Goal: Communication & Community: Share content

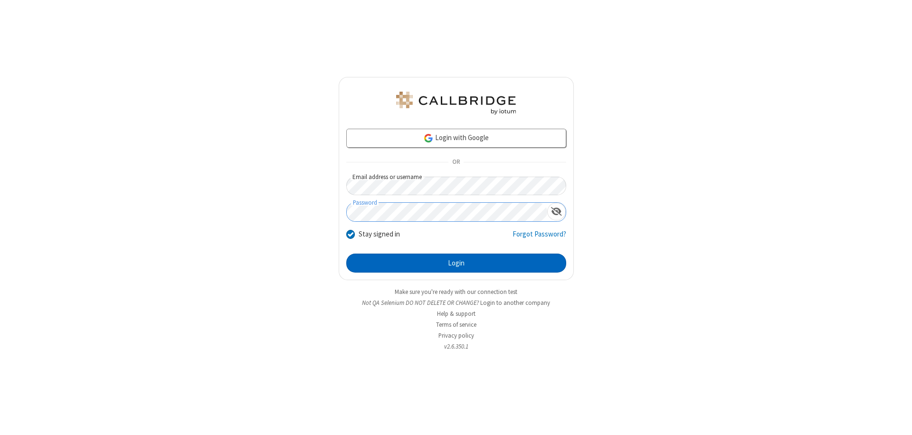
click at [456, 263] on button "Login" at bounding box center [456, 263] width 220 height 19
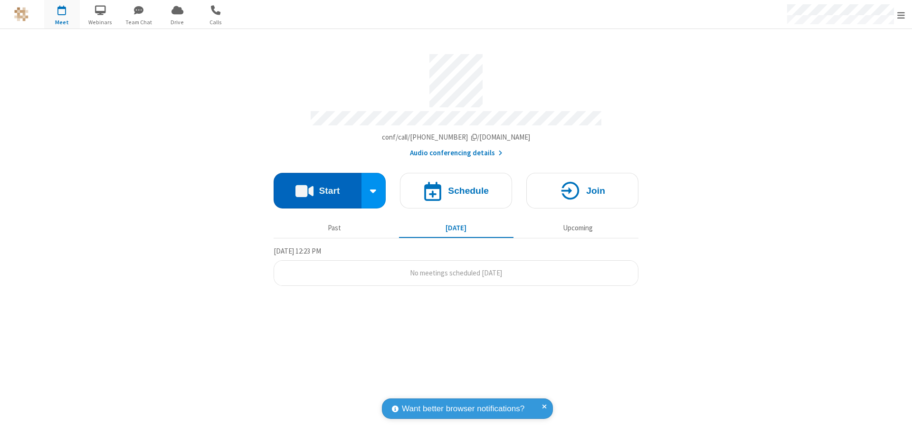
click at [317, 186] on button "Start" at bounding box center [318, 191] width 88 height 36
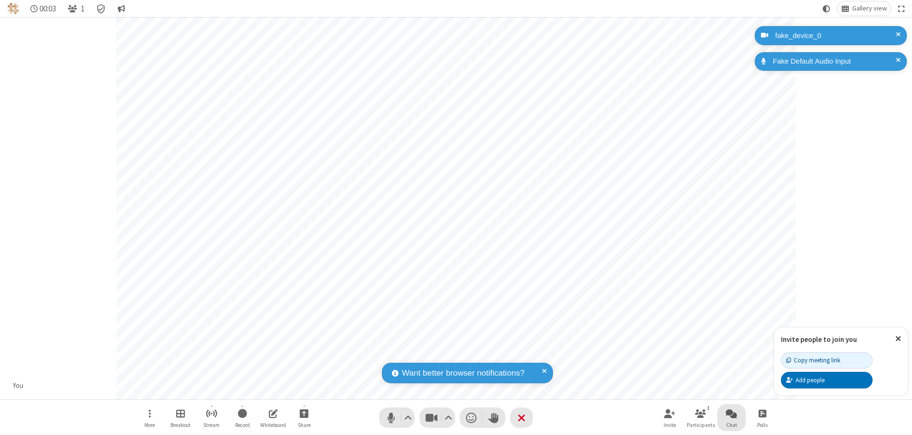
click at [731, 413] on span "Open chat" at bounding box center [731, 413] width 11 height 12
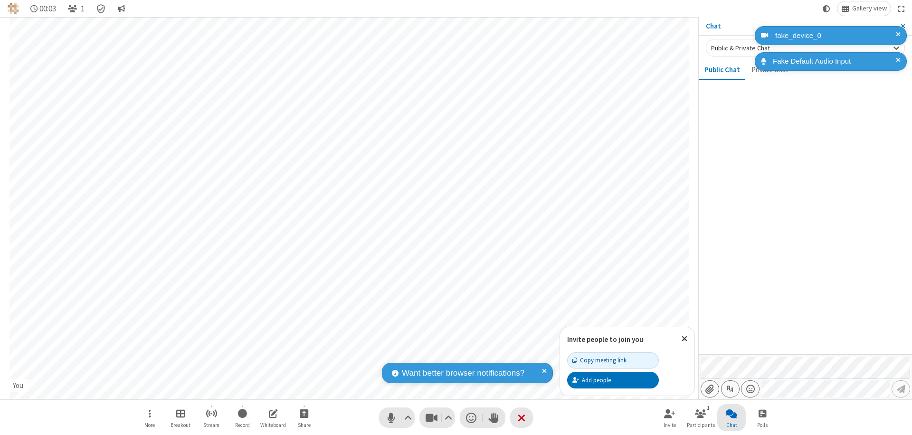
type input "C:\fakepath\doc_test.docx"
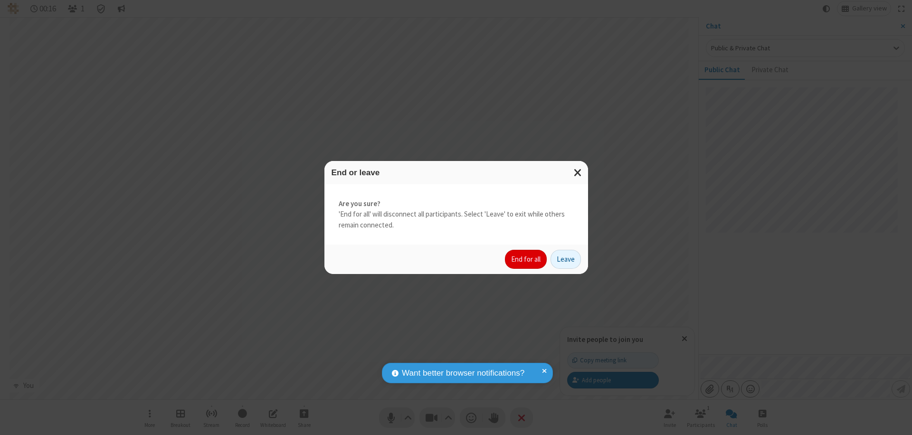
click at [526, 259] on button "End for all" at bounding box center [526, 259] width 42 height 19
